Goal: Information Seeking & Learning: Learn about a topic

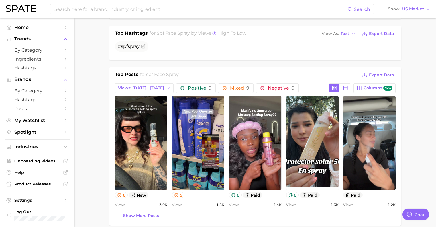
type textarea "x"
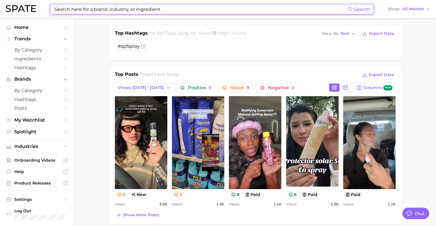
click at [95, 13] on input at bounding box center [201, 9] width 294 height 10
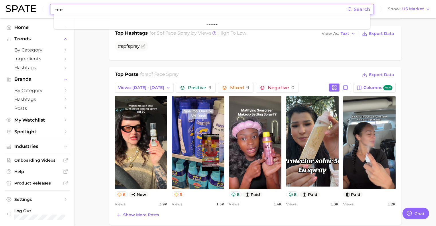
type input "ㅠ"
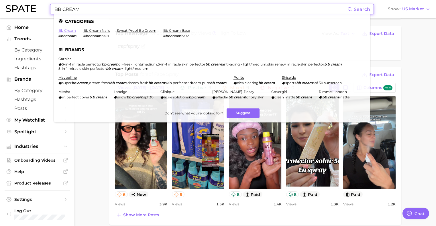
type input "BB CREAM"
click at [67, 30] on link "bb cream" at bounding box center [66, 30] width 17 height 4
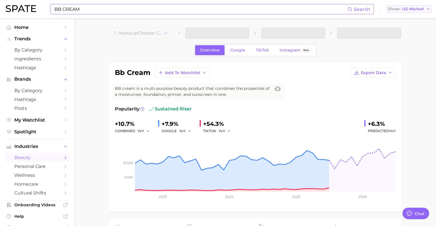
click at [416, 12] on button "Show US Market" at bounding box center [408, 8] width 45 height 7
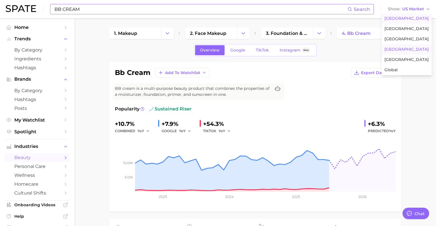
click at [410, 52] on span "[GEOGRAPHIC_DATA]" at bounding box center [406, 49] width 44 height 5
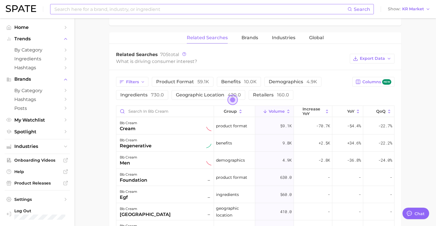
scroll to position [258, 0]
click at [248, 78] on button "benefits 10.0k" at bounding box center [239, 81] width 44 height 10
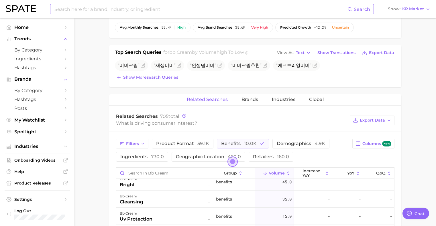
scroll to position [200, 0]
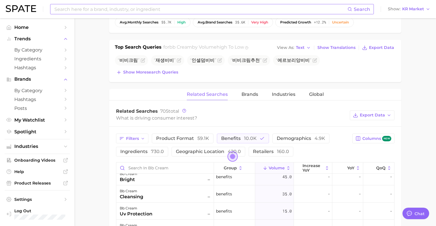
click at [129, 12] on input at bounding box center [201, 9] width 294 height 10
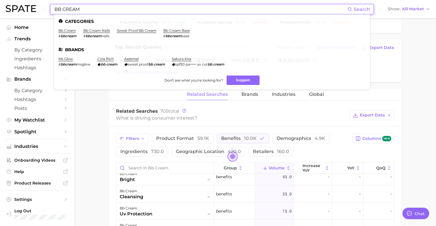
type input "BB CREAM"
click at [68, 31] on link "bb cream" at bounding box center [66, 30] width 17 height 4
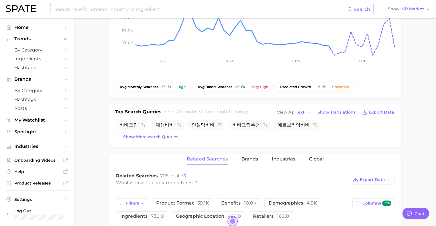
scroll to position [229, 0]
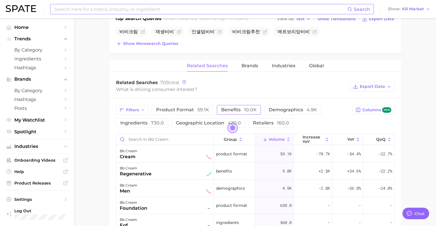
click at [235, 112] on span "benefits 10.0k" at bounding box center [239, 109] width 36 height 5
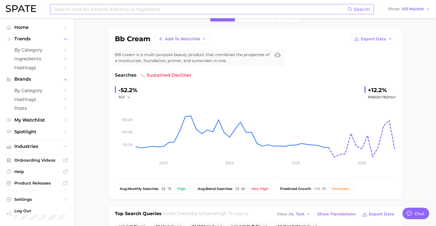
scroll to position [29, 0]
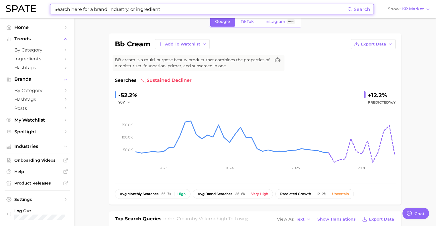
click at [112, 11] on input at bounding box center [201, 9] width 294 height 10
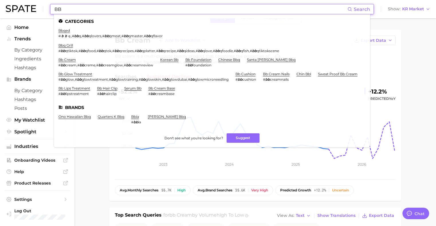
scroll to position [57, 0]
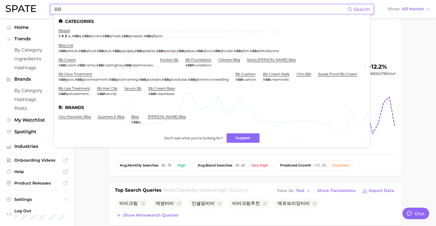
type input "BB"
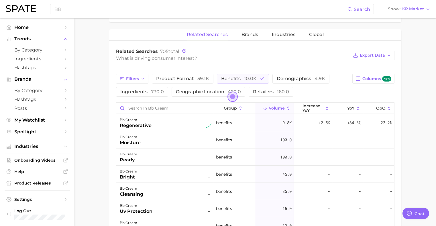
scroll to position [255, 0]
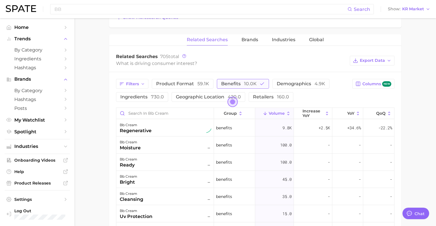
click at [249, 84] on span "10.0k" at bounding box center [250, 83] width 13 height 5
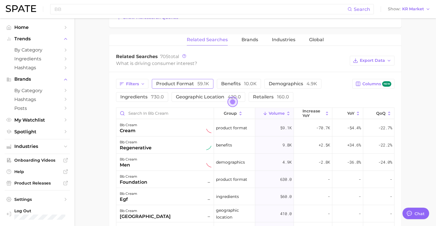
click at [187, 82] on span "product format 59.1k" at bounding box center [182, 83] width 53 height 5
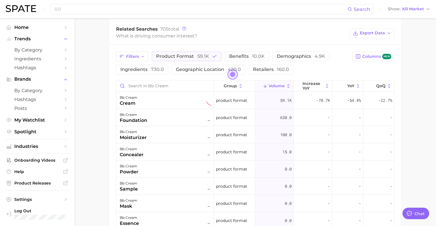
scroll to position [284, 0]
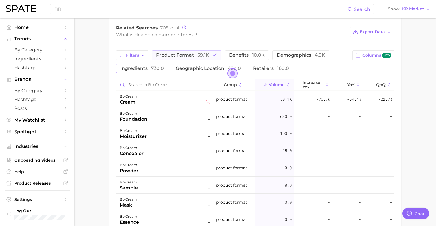
click at [141, 68] on span "ingredients 730.0" at bounding box center [142, 68] width 44 height 5
click at [174, 56] on span "product format 59.1k" at bounding box center [182, 54] width 53 height 5
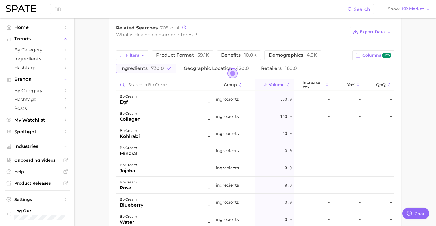
click at [139, 69] on span "ingredients 730.0" at bounding box center [142, 68] width 44 height 5
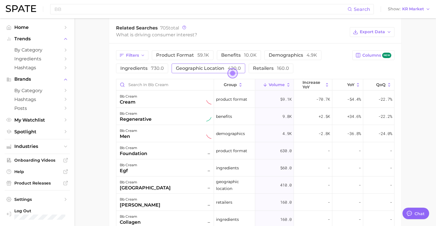
click at [195, 67] on span "geographic location 420.0" at bounding box center [208, 68] width 65 height 5
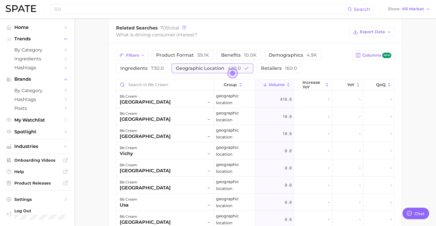
click at [192, 67] on span "geographic location 420.0" at bounding box center [208, 68] width 65 height 5
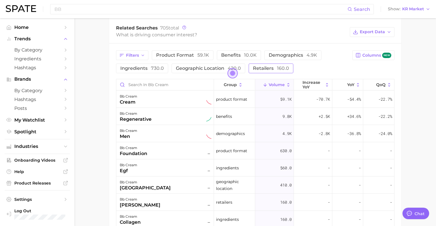
click at [272, 67] on span "retailers 160.0" at bounding box center [271, 68] width 36 height 5
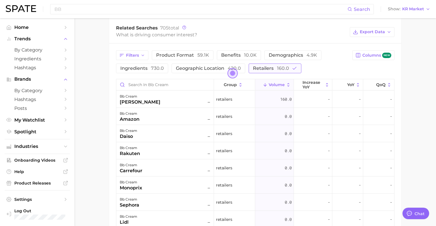
click at [272, 67] on span "retailers 160.0" at bounding box center [271, 68] width 36 height 5
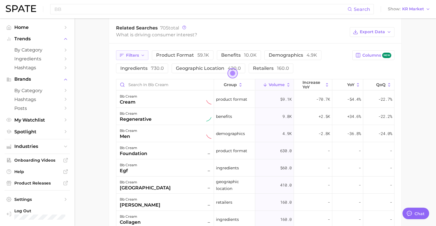
click at [123, 55] on icon "button" at bounding box center [121, 55] width 5 height 5
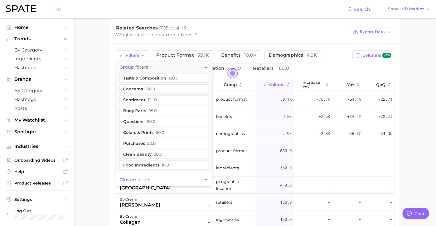
click at [104, 89] on main "1. makeup 2. face makeup 3. foundation & base products 4. bb cream Google TikTo…" at bounding box center [254, 38] width 361 height 606
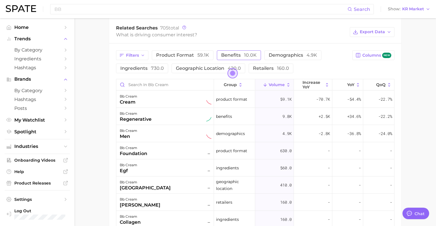
click at [234, 52] on span "benefits 10.0k" at bounding box center [239, 54] width 36 height 5
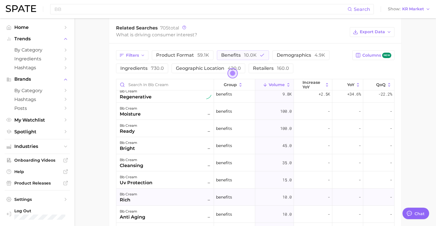
scroll to position [0, 0]
